Goal: Check status

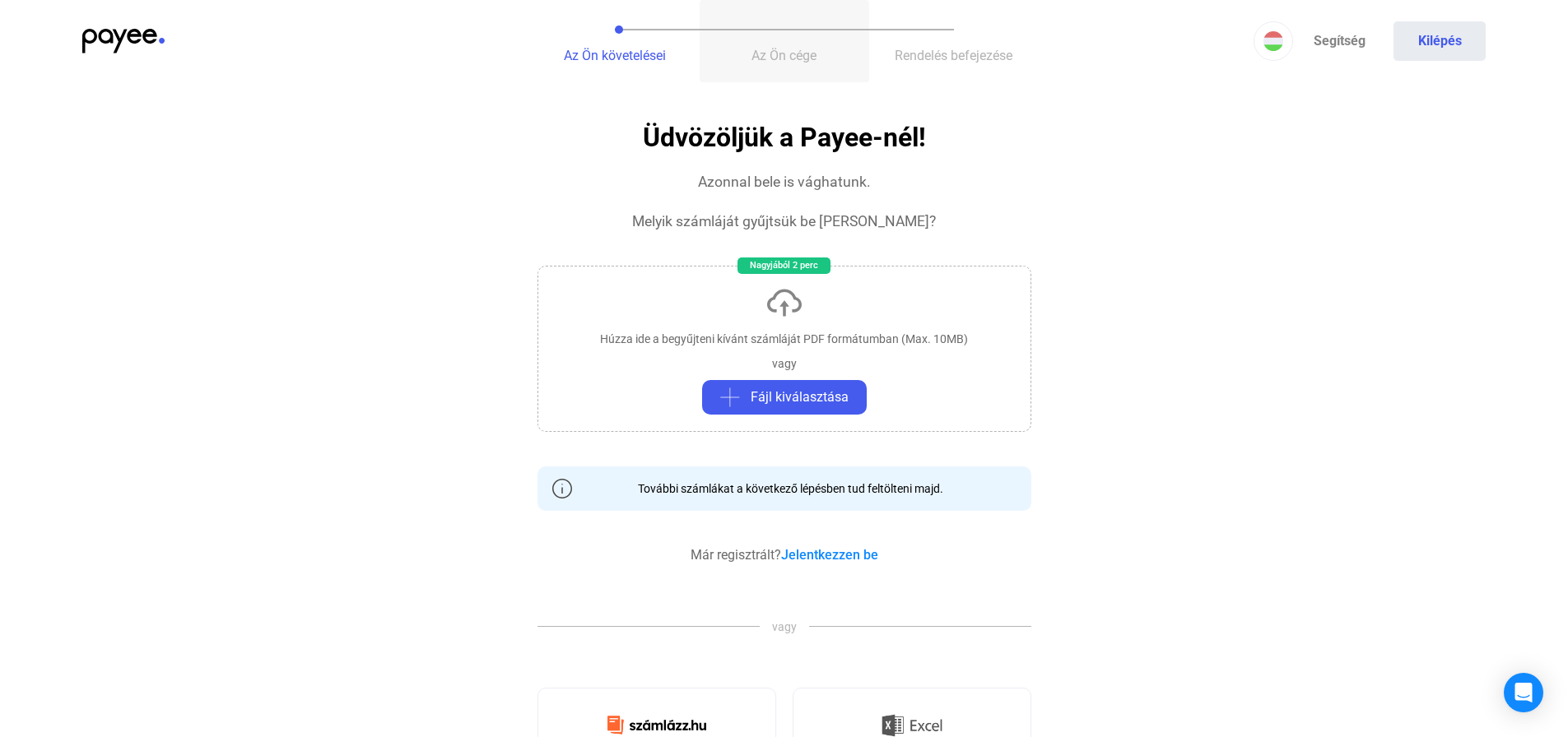
click at [760, 48] on span "Az Ön cége" at bounding box center [784, 56] width 65 height 15
click at [636, 48] on span "Az Ön követelései" at bounding box center [615, 56] width 102 height 15
click at [853, 559] on link "Jelentkezzen be" at bounding box center [829, 555] width 97 height 15
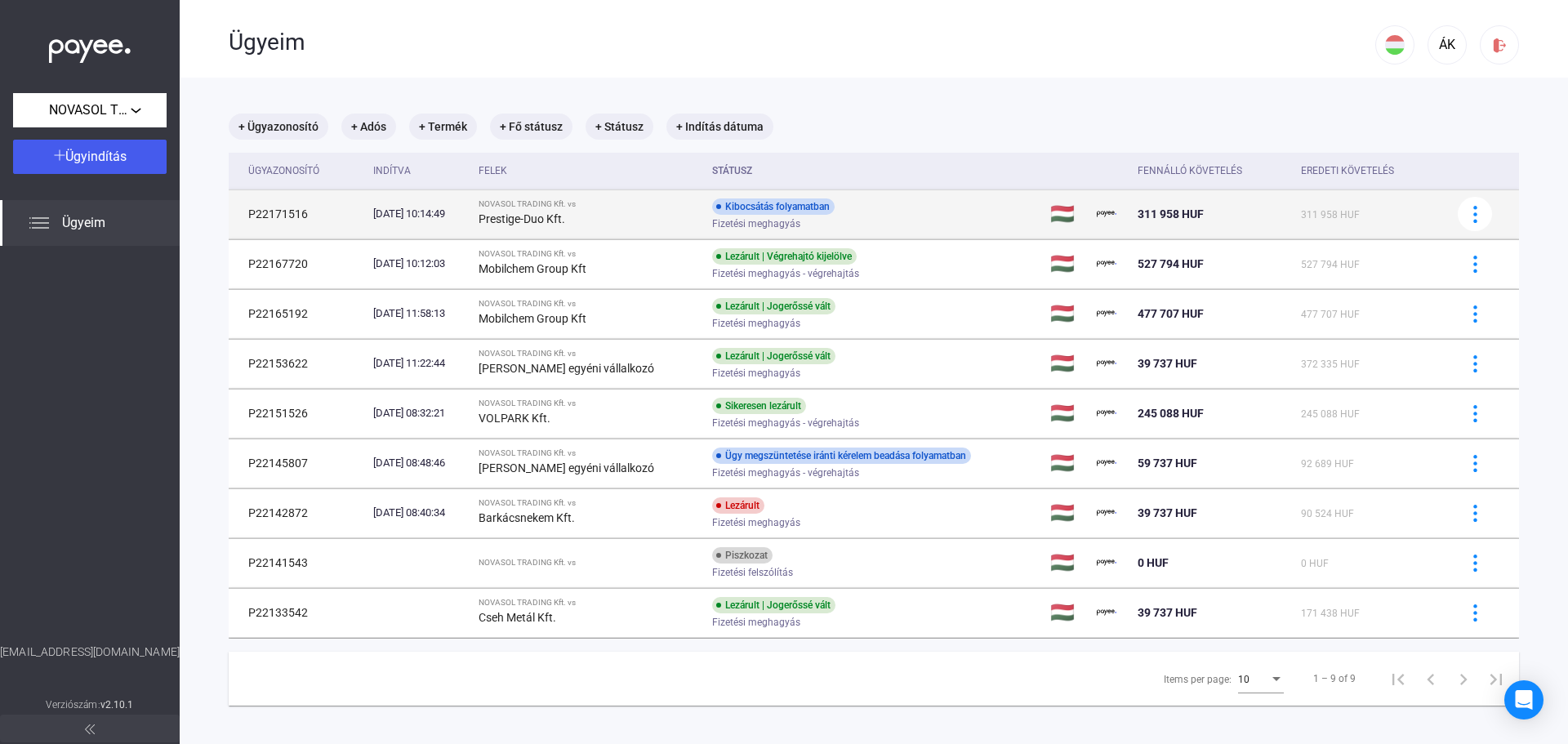
click at [824, 211] on div "Kibocsátás folyamatban" at bounding box center [774, 206] width 123 height 16
